Goal: Information Seeking & Learning: Learn about a topic

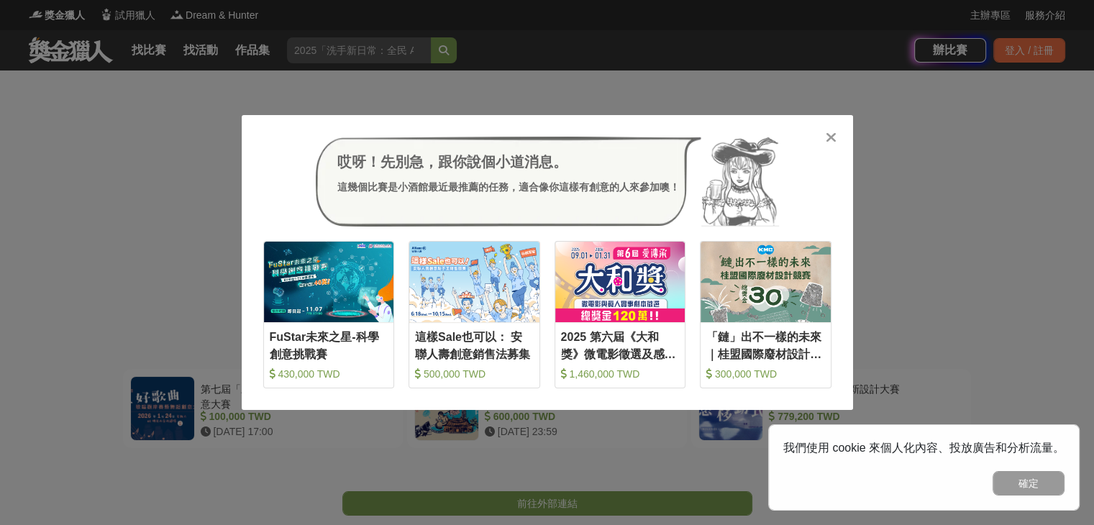
click at [948, 208] on div "哎呀！先別急，跟你說個小道消息。 這幾個比賽是小酒館最近最推薦的任務，適合像你這樣有創意的人來參加噢！ 收藏 FuStar未來之星-科學創意挑戰賽 430,0…" at bounding box center [547, 262] width 1094 height 525
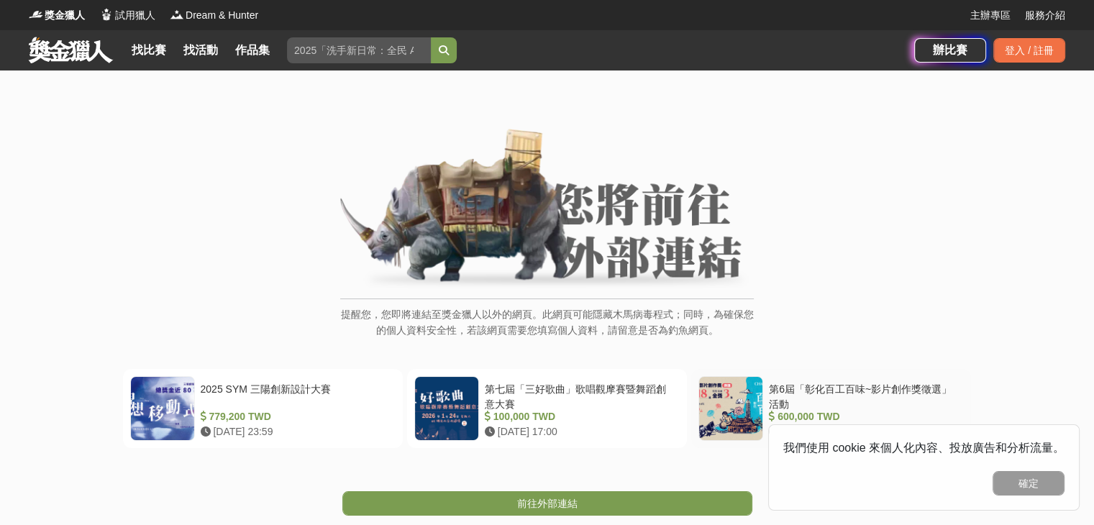
scroll to position [72, 0]
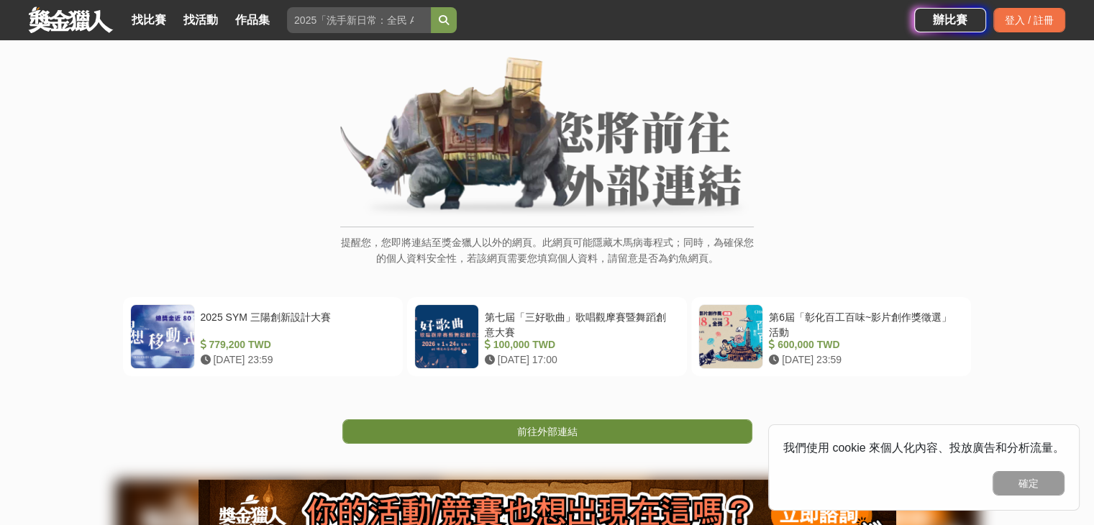
click at [631, 429] on link "前往外部連結" at bounding box center [547, 431] width 410 height 24
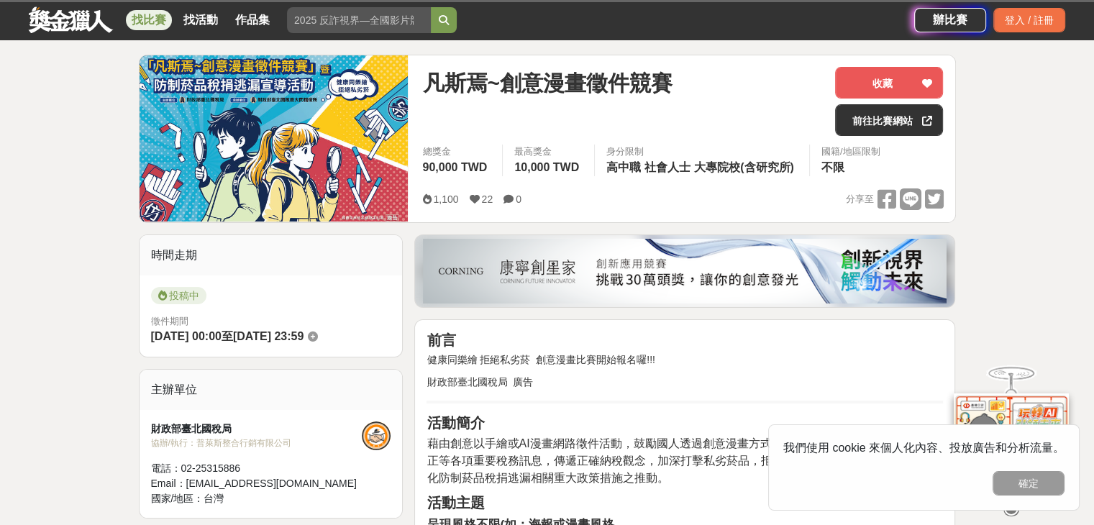
scroll to position [288, 0]
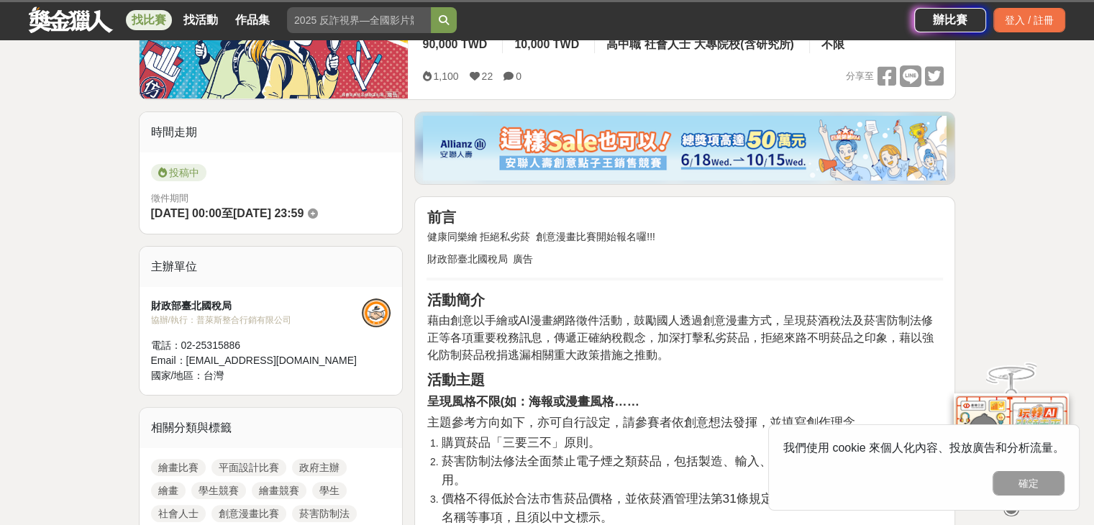
click at [701, 372] on h2 "活動主題" at bounding box center [684, 379] width 516 height 17
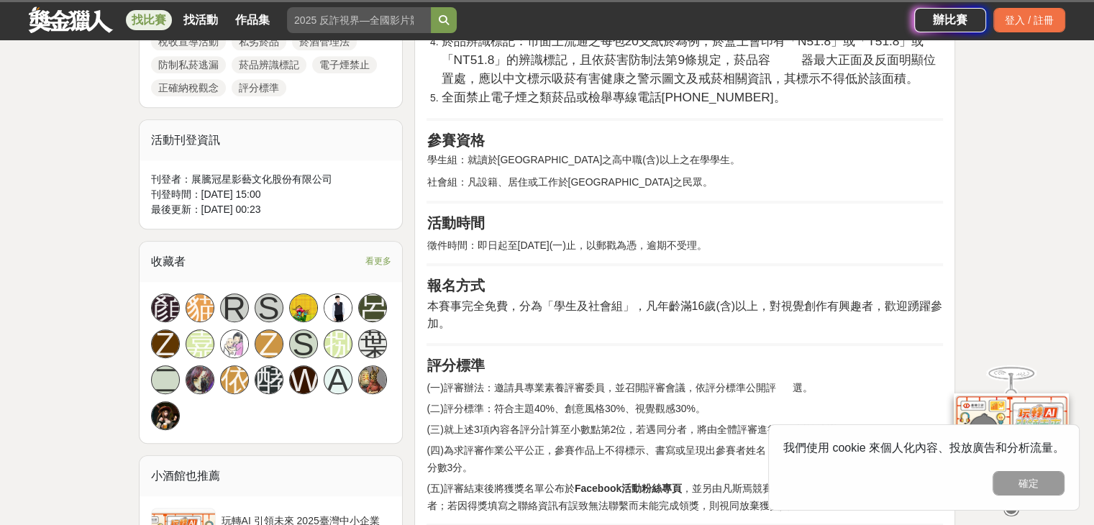
scroll to position [791, 0]
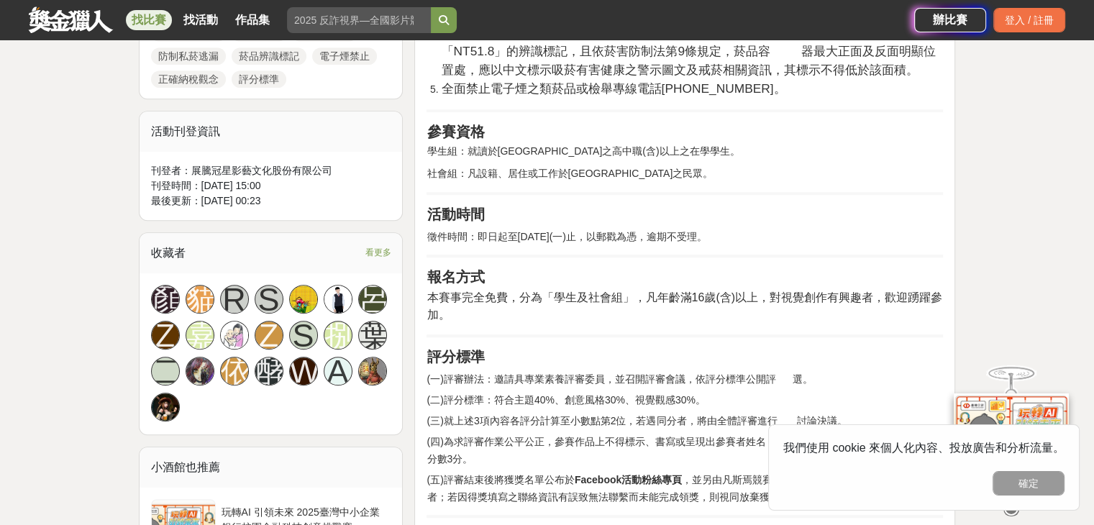
click at [729, 255] on hr at bounding box center [684, 256] width 516 height 3
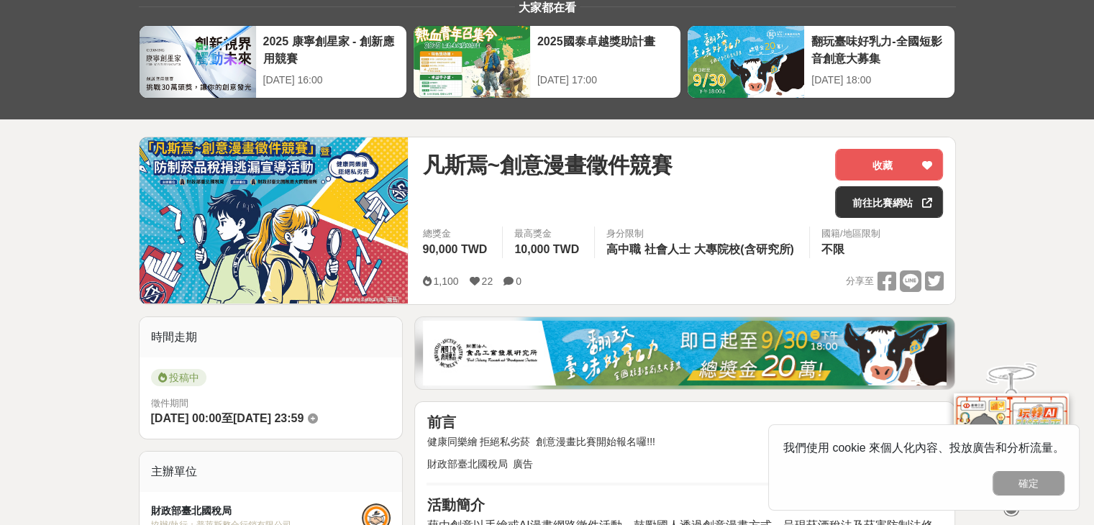
scroll to position [0, 0]
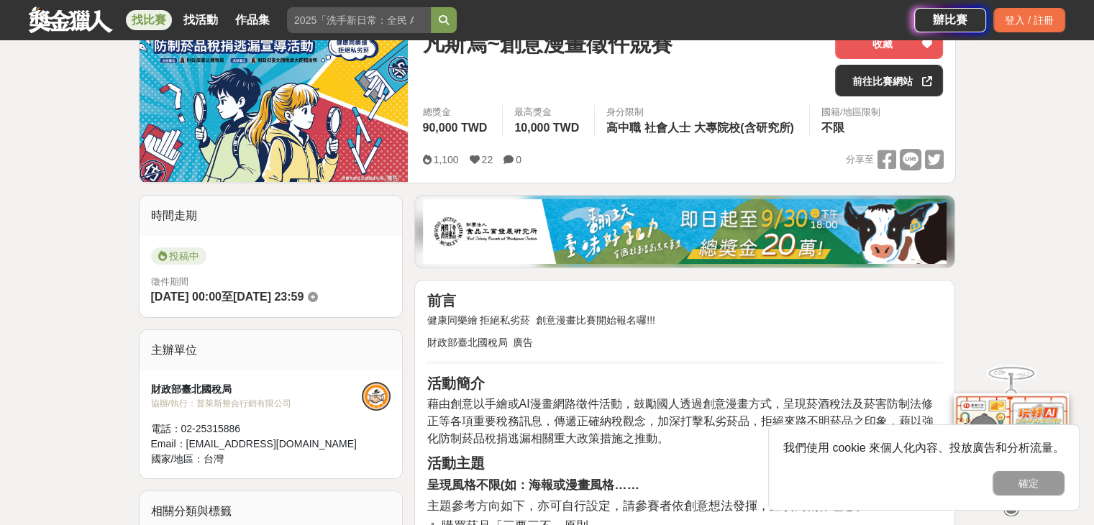
scroll to position [432, 0]
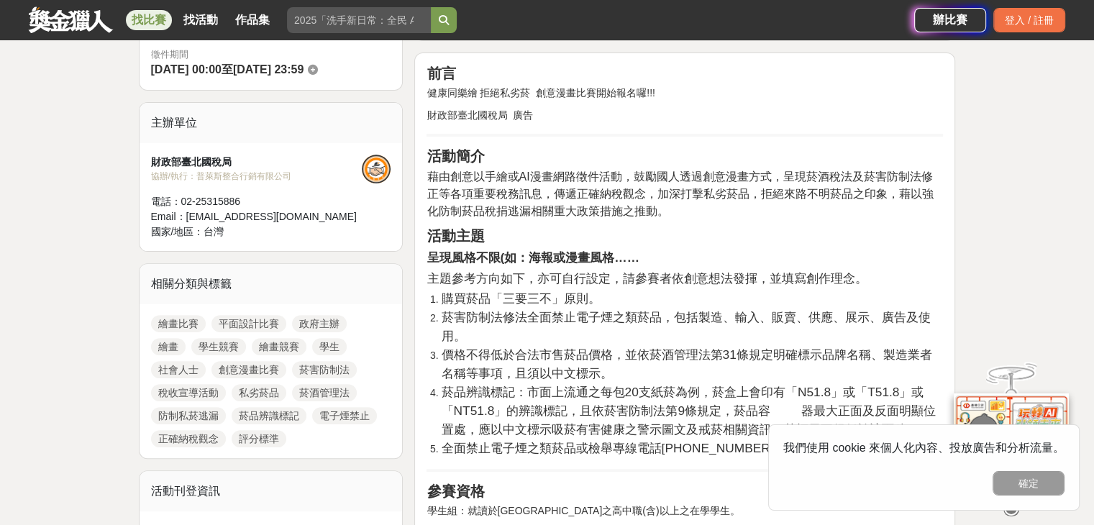
click at [777, 336] on li "菸害防制法修法全面禁止電子煙之類菸品，包括製造、輸入、販賣、供應、展示、廣告及使用。" at bounding box center [692, 327] width 502 height 37
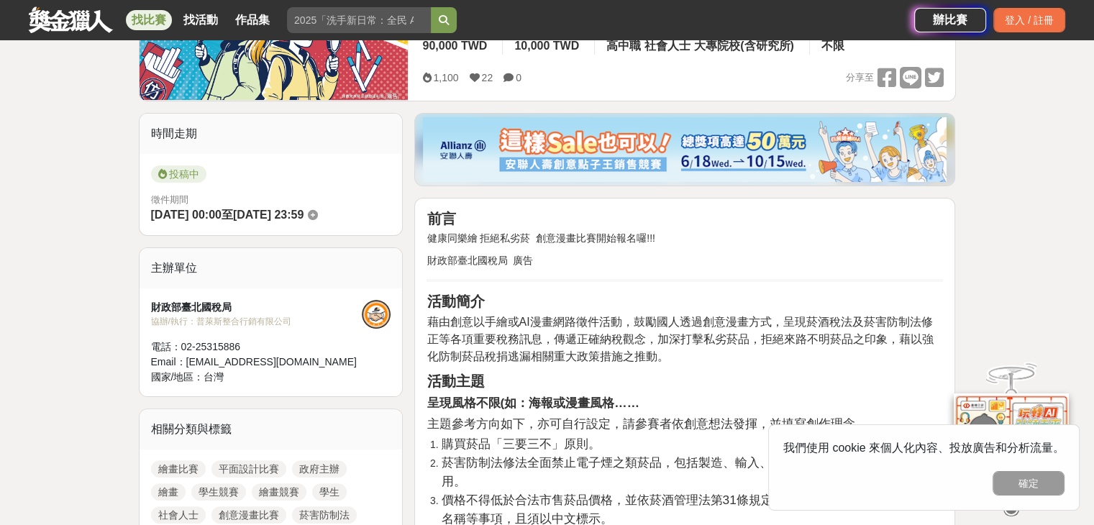
scroll to position [288, 0]
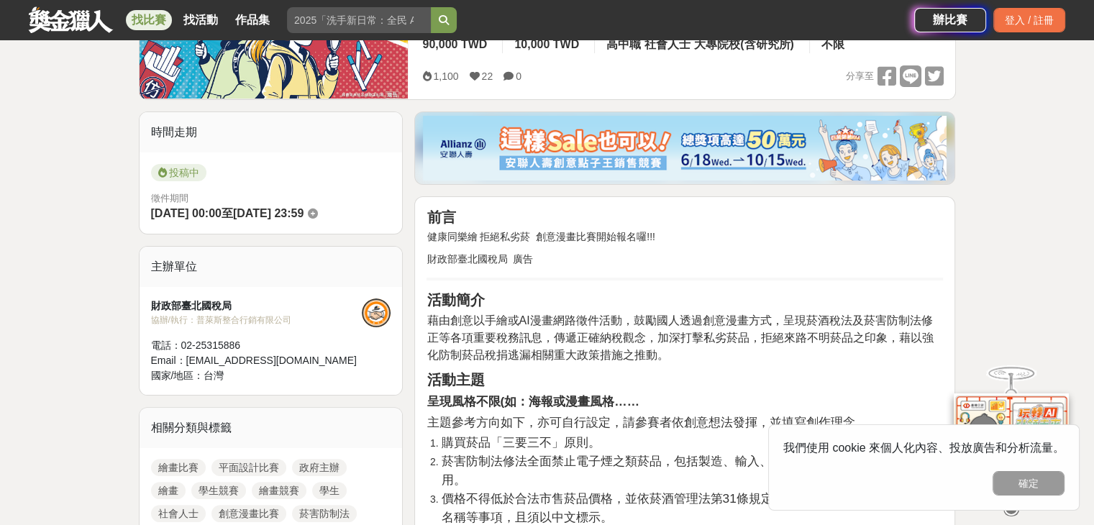
click at [663, 357] on p "藉由創意以手繪或AI漫畫網路徵件活動，鼓勵國人透過創意漫畫方式，呈現菸酒稅法及菸害防制法修正等各項重要稅務訊息，傳遞正確納稅觀念，加深打擊私劣菸品，拒絕來路不…" at bounding box center [684, 338] width 516 height 52
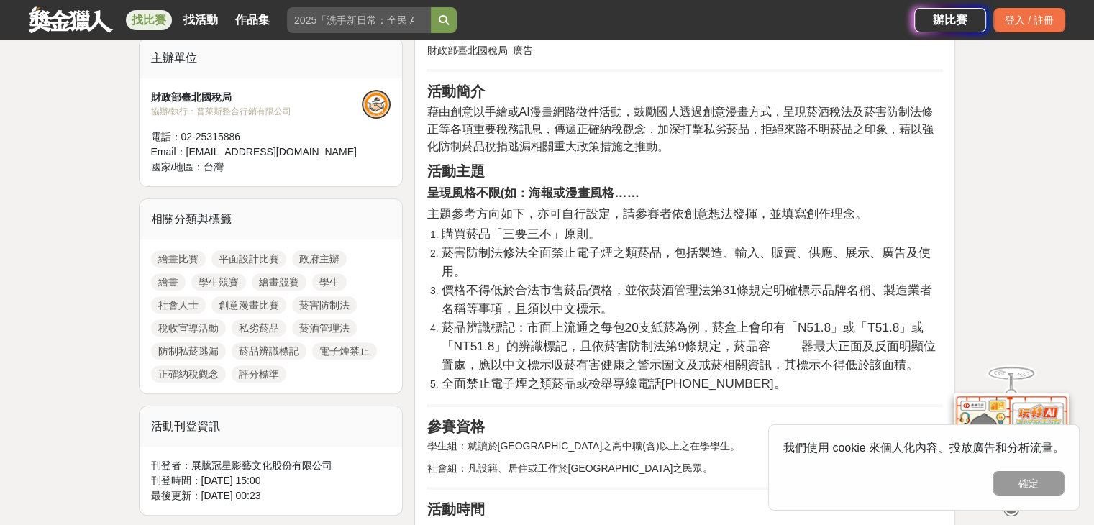
scroll to position [503, 0]
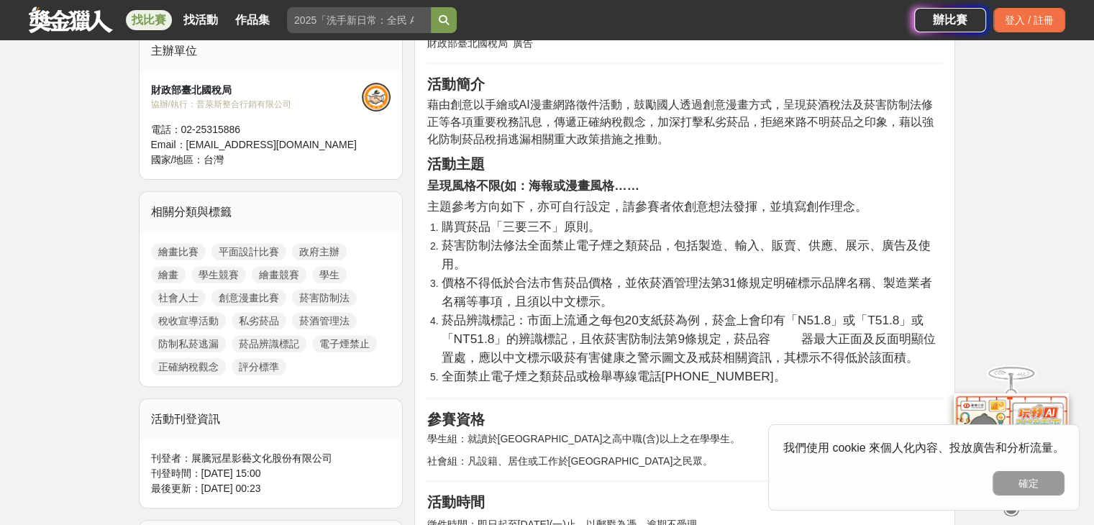
click at [746, 356] on span "菸品辨識標記：市面上流通之每包20支紙菸為例，菸盒上會印有「N51.8」或「T51.8」或「NT51.8」的辨識標記，且依菸害防制法第9條規定，菸品容 器最大…" at bounding box center [688, 339] width 495 height 52
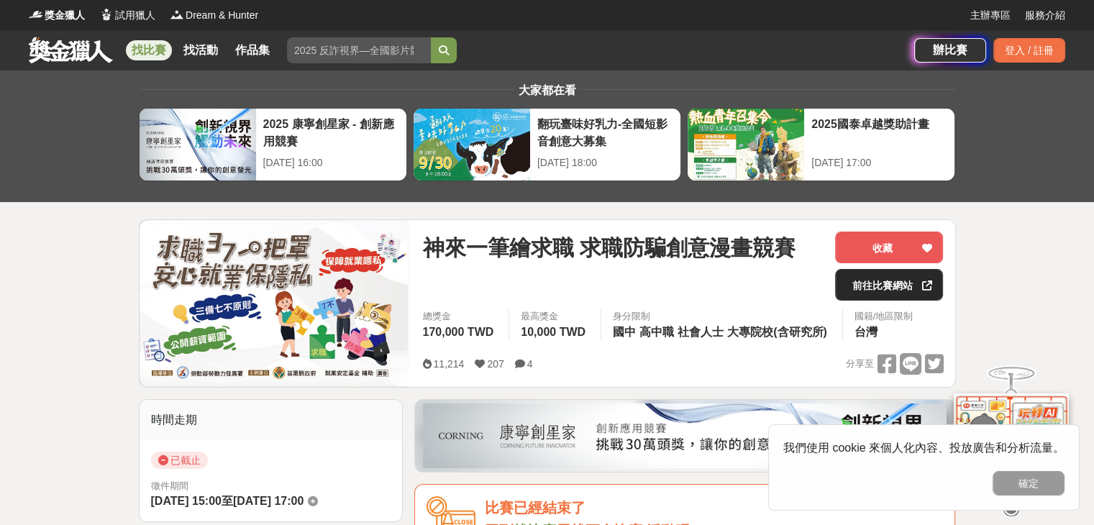
click at [862, 280] on link "前往比賽網站" at bounding box center [889, 285] width 108 height 32
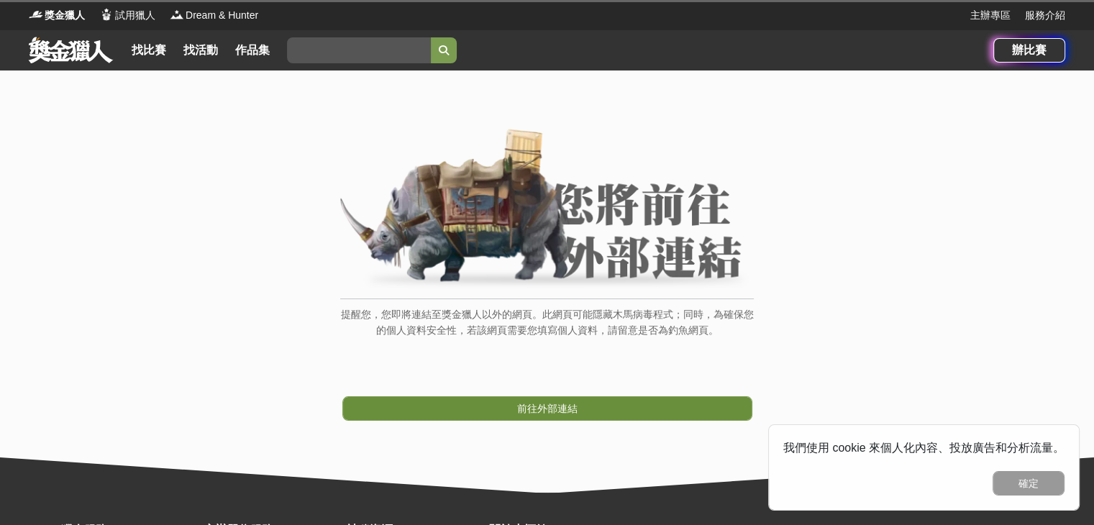
click at [549, 396] on link "前往外部連結" at bounding box center [547, 408] width 410 height 24
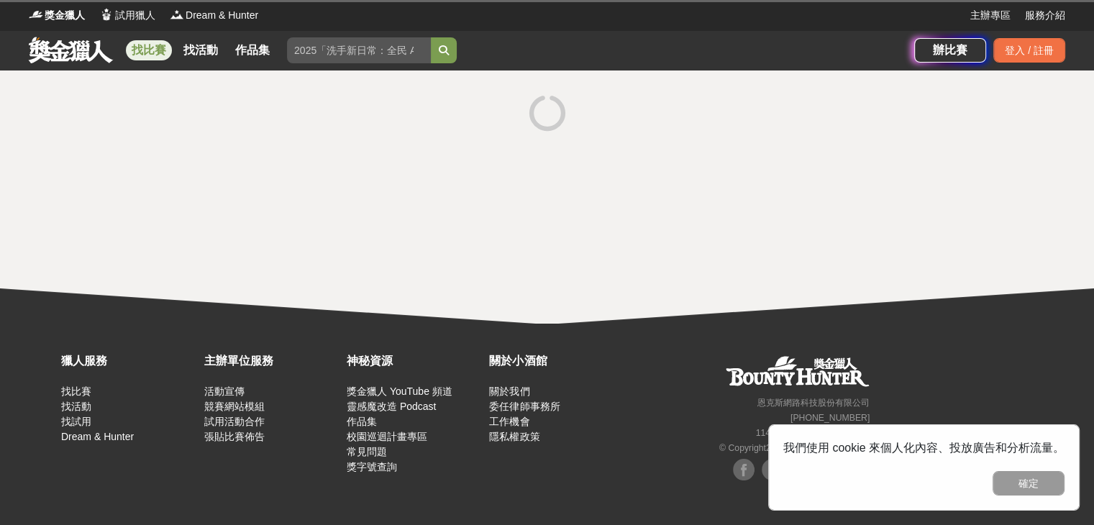
click at [934, 181] on div at bounding box center [547, 196] width 1094 height 253
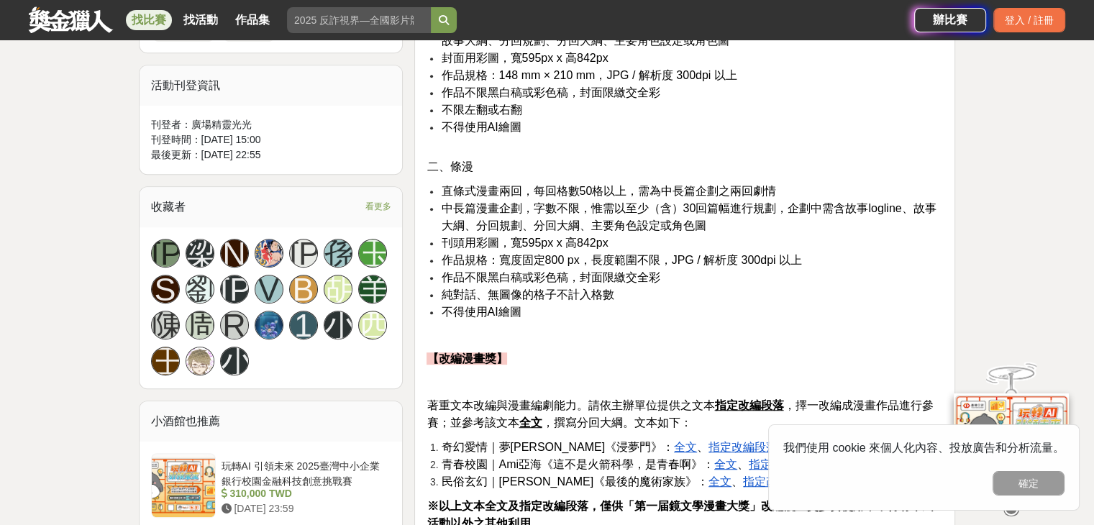
scroll to position [935, 0]
